Goal: Task Accomplishment & Management: Use online tool/utility

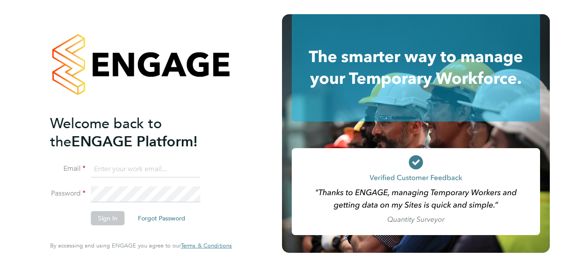
type input "[EMAIL_ADDRESS][PERSON_NAME][DOMAIN_NAME]"
click at [102, 224] on button "Sign In" at bounding box center [108, 218] width 34 height 14
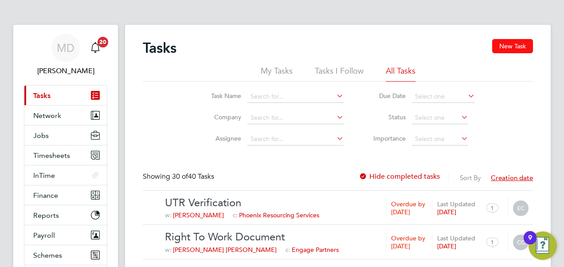
click at [517, 47] on button "New Task" at bounding box center [512, 46] width 41 height 14
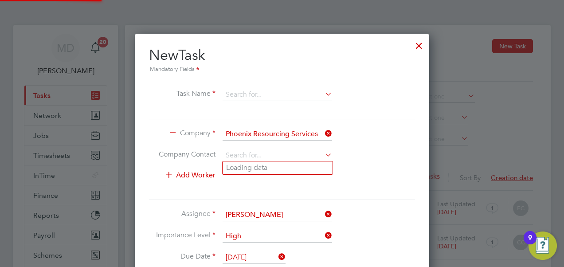
scroll to position [394, 295]
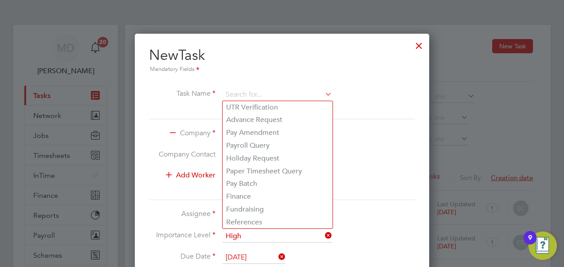
click at [420, 43] on div at bounding box center [419, 43] width 16 height 16
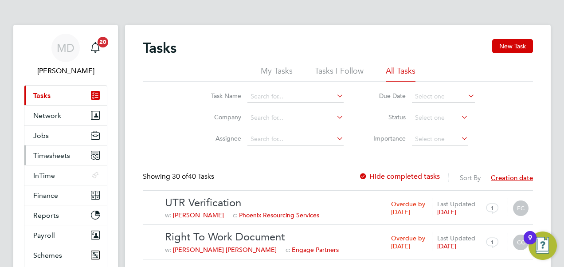
click at [42, 153] on span "Timesheets" at bounding box center [51, 155] width 37 height 8
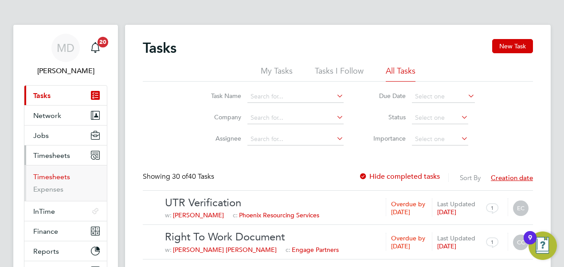
click at [56, 174] on link "Timesheets" at bounding box center [51, 177] width 37 height 8
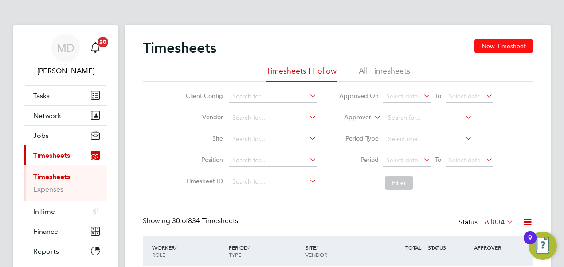
drag, startPoint x: 482, startPoint y: 43, endPoint x: 460, endPoint y: 49, distance: 22.4
click at [483, 43] on button "New Timesheet" at bounding box center [504, 46] width 59 height 14
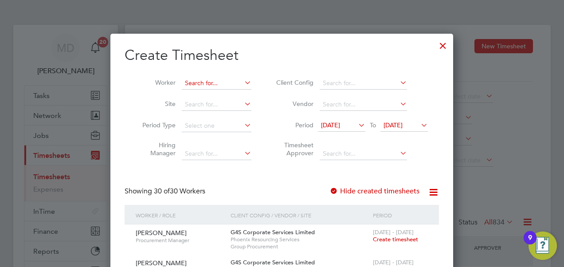
click at [201, 86] on input at bounding box center [217, 83] width 70 height 12
click at [204, 93] on li "Kazim Kaya" at bounding box center [220, 95] width 76 height 12
type input "Kazim Kaya"
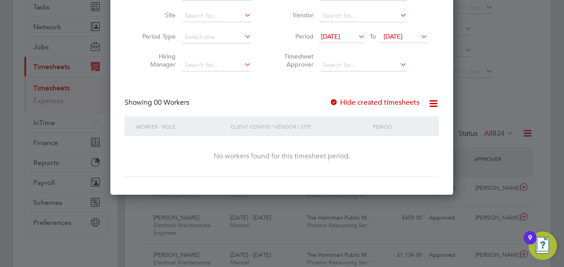
click at [336, 102] on div at bounding box center [334, 102] width 9 height 9
click at [419, 34] on icon at bounding box center [419, 36] width 0 height 12
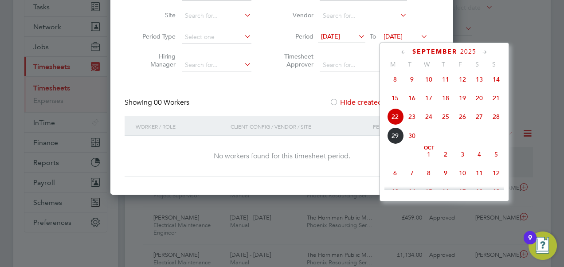
click at [463, 121] on span "26" at bounding box center [462, 116] width 17 height 17
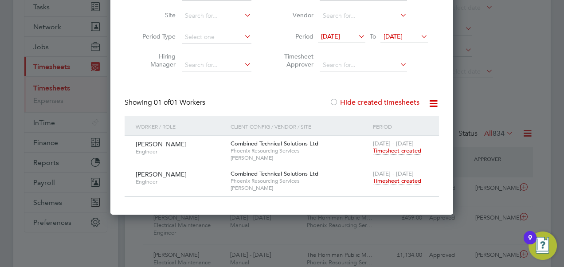
click at [401, 181] on span "Timesheet created" at bounding box center [397, 181] width 48 height 8
